Goal: Information Seeking & Learning: Learn about a topic

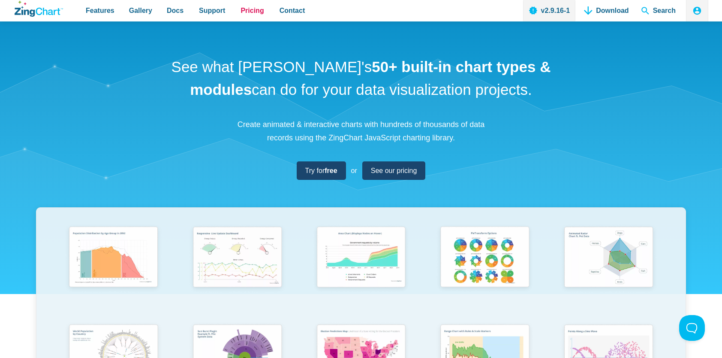
drag, startPoint x: 239, startPoint y: 12, endPoint x: 235, endPoint y: 17, distance: 7.0
click at [241, 12] on span "Pricing" at bounding box center [252, 11] width 23 height 12
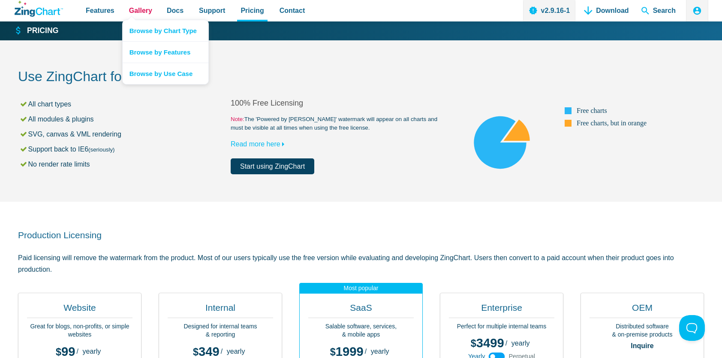
click at [134, 10] on span "Gallery" at bounding box center [140, 11] width 23 height 12
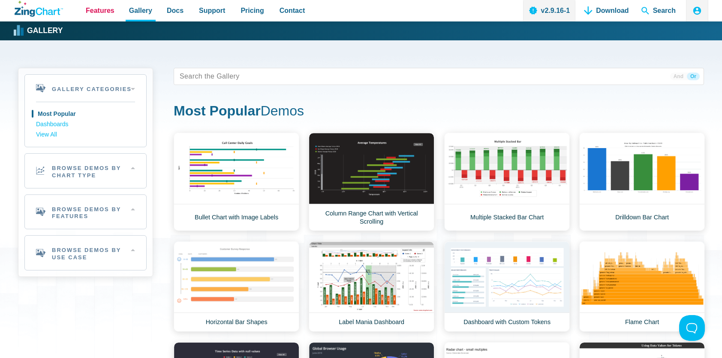
click at [105, 15] on span "Features" at bounding box center [100, 11] width 29 height 12
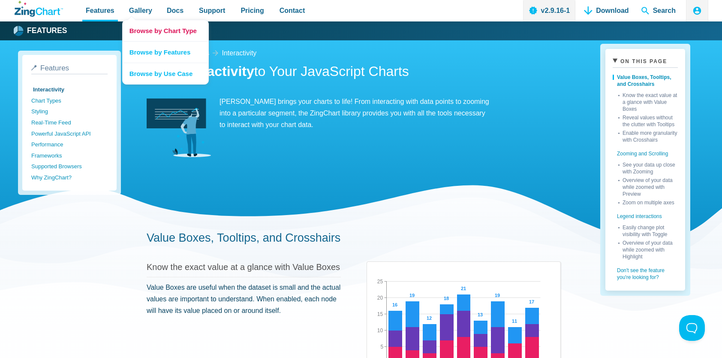
click at [146, 36] on link "Browse by Chart Type" at bounding box center [166, 30] width 86 height 21
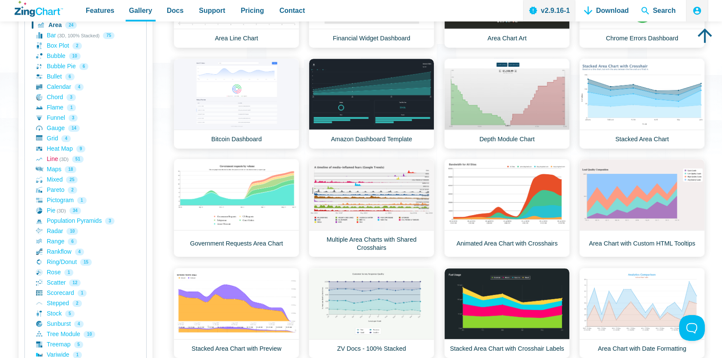
scroll to position [214, 0]
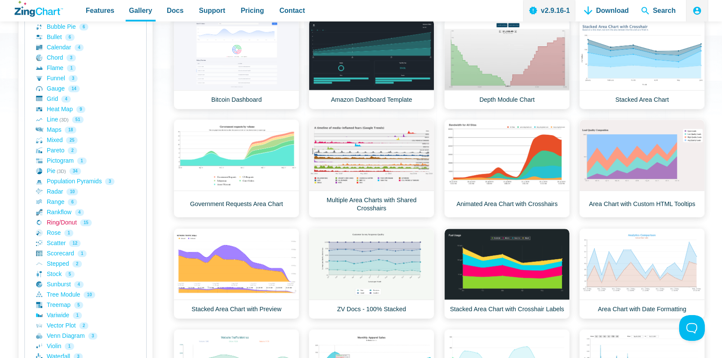
click at [72, 223] on link "Ring/Donut 15" at bounding box center [85, 222] width 99 height 10
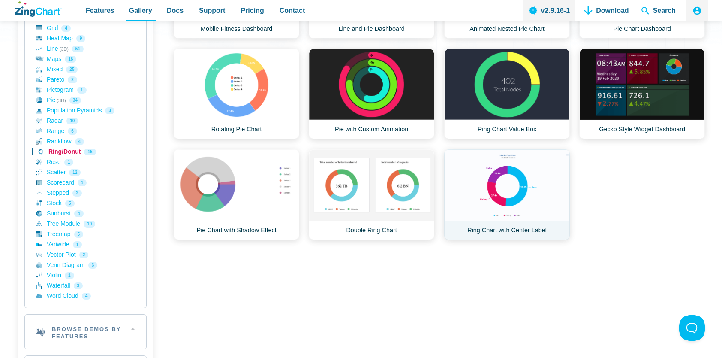
scroll to position [300, 0]
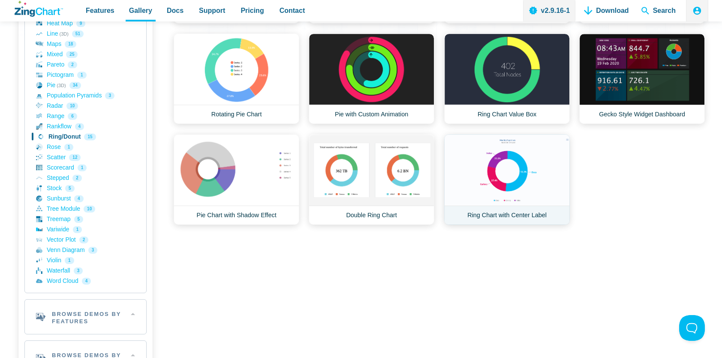
click at [495, 172] on link "Ring Chart with Center Label" at bounding box center [507, 179] width 126 height 90
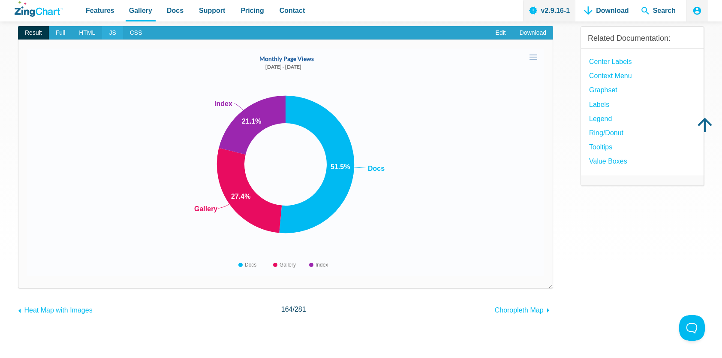
click at [112, 33] on span "JS" at bounding box center [112, 33] width 21 height 14
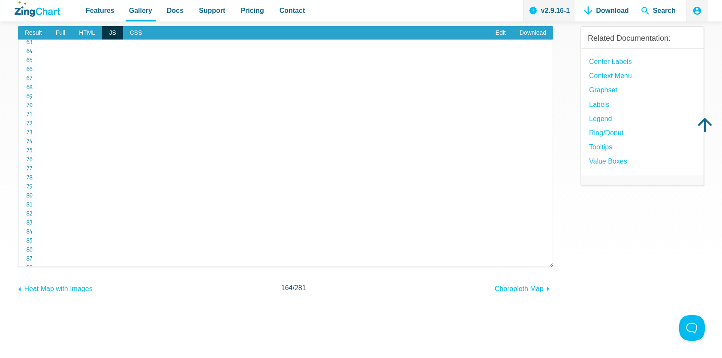
scroll to position [563, 0]
